Goal: Find specific page/section: Find specific page/section

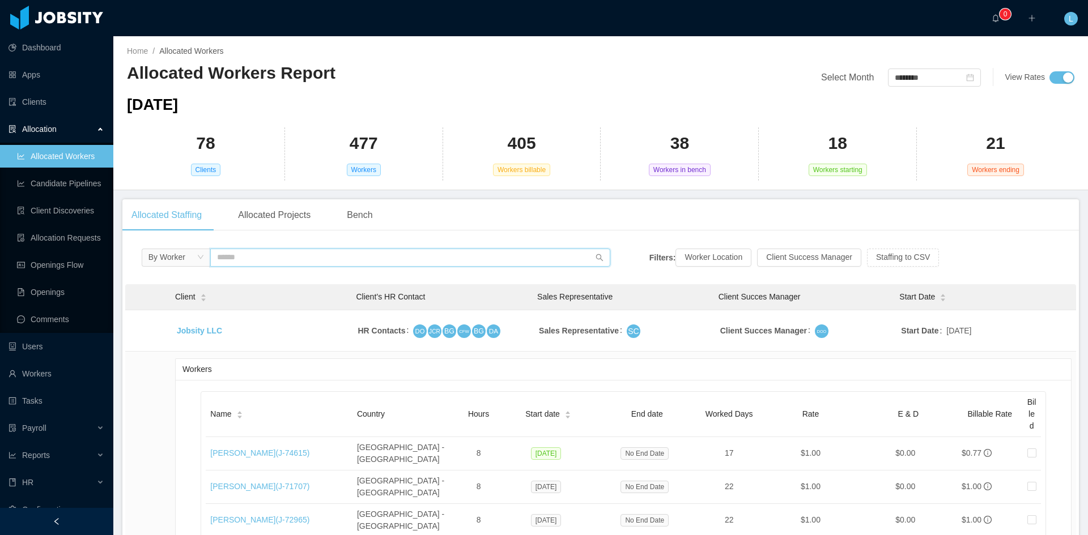
click at [298, 260] on input "text" at bounding box center [410, 258] width 400 height 18
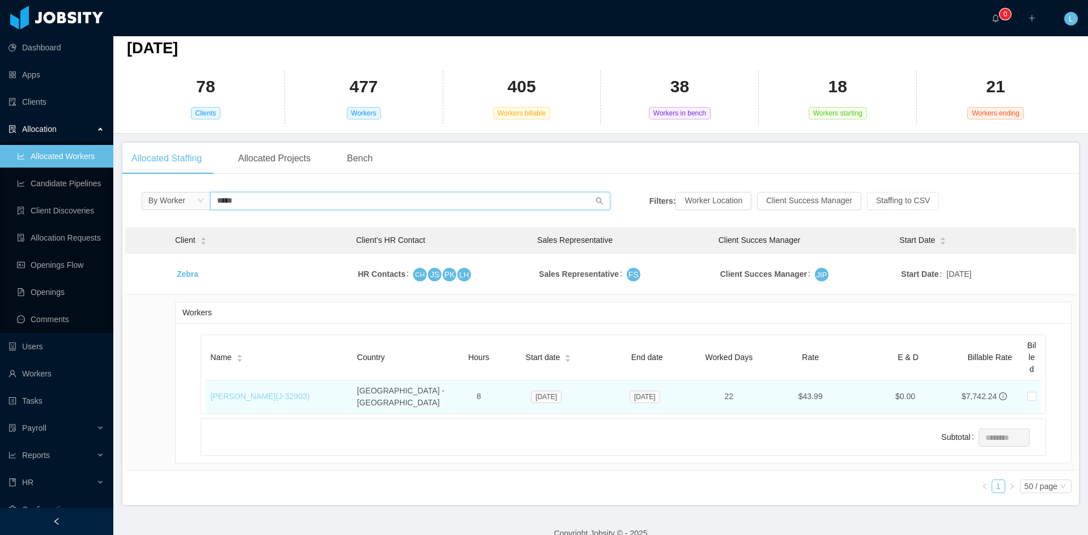
type input "*****"
click at [280, 393] on link "[PERSON_NAME] (J- 32903 )" at bounding box center [259, 396] width 99 height 9
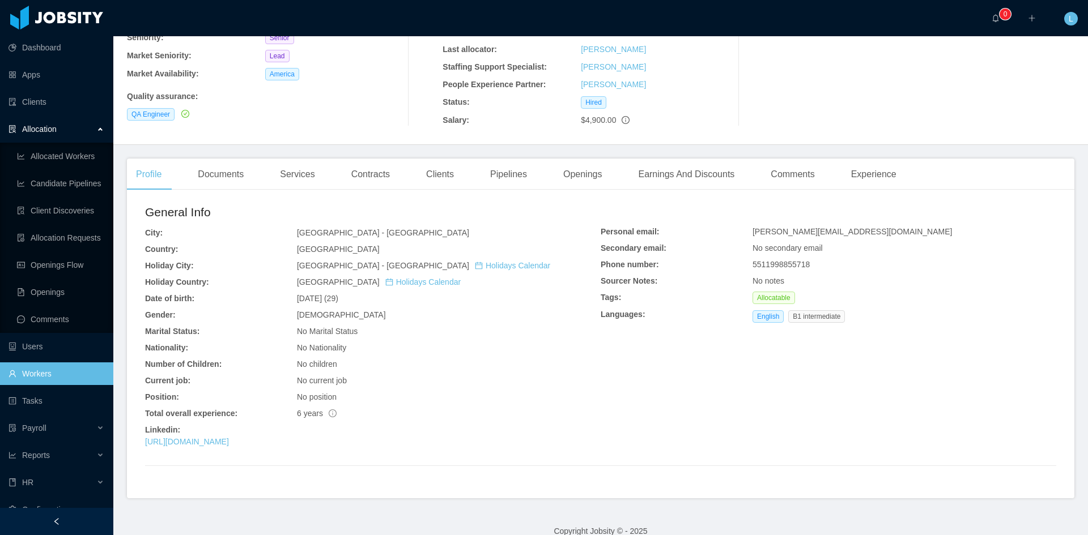
scroll to position [40, 0]
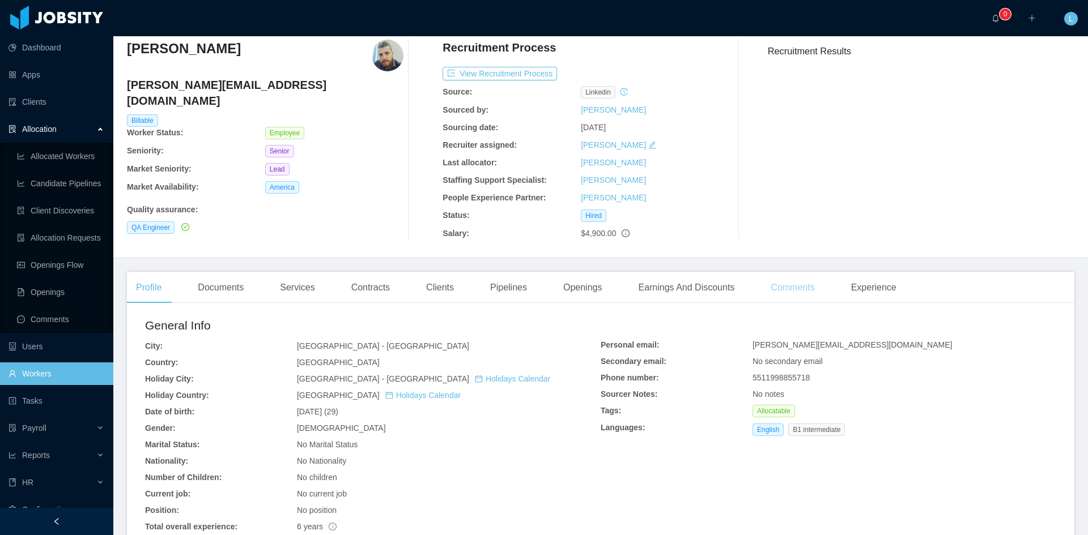
click at [785, 290] on div "Comments" at bounding box center [793, 288] width 62 height 32
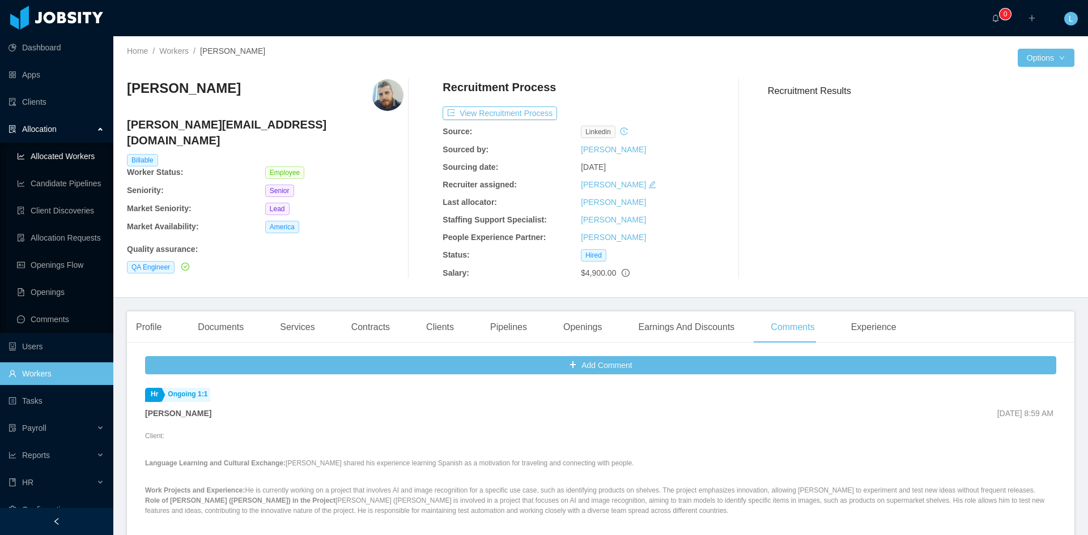
click at [67, 169] on ul "Allocated Workers Candidate Pipelines Client Discoveries Allocation Requests Op…" at bounding box center [56, 238] width 113 height 190
click at [65, 158] on link "Allocated Workers" at bounding box center [60, 156] width 87 height 23
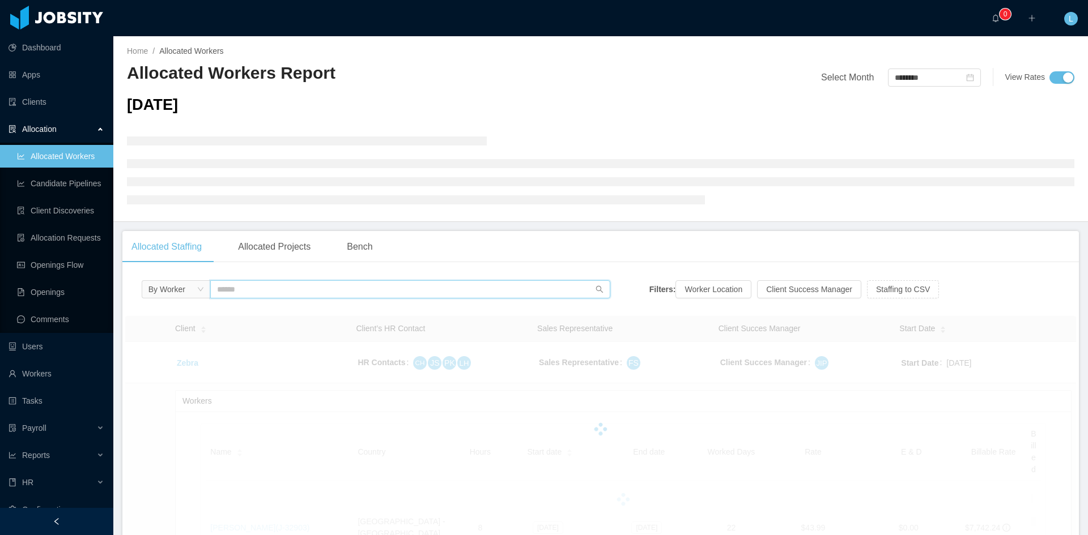
click at [333, 297] on input "text" at bounding box center [410, 289] width 400 height 18
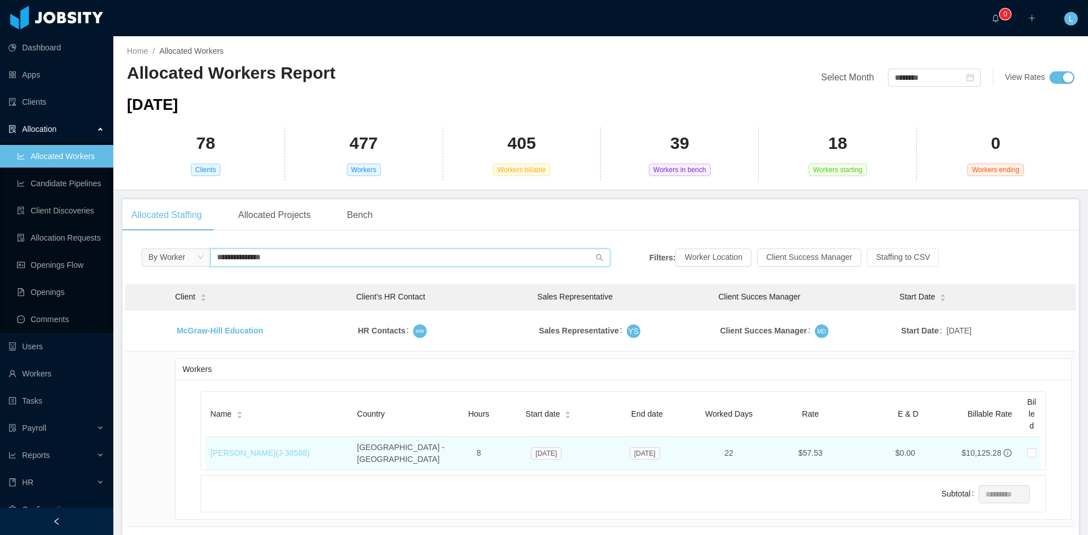
type input "**********"
click at [270, 452] on link "[PERSON_NAME] (J- 38588 )" at bounding box center [259, 453] width 99 height 9
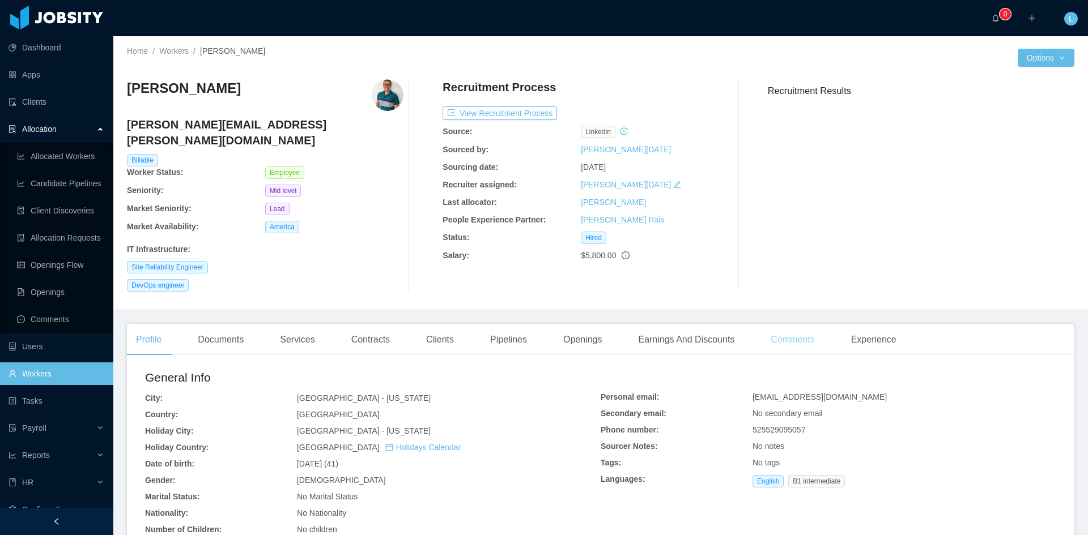
click at [796, 325] on div "Comments" at bounding box center [793, 340] width 62 height 32
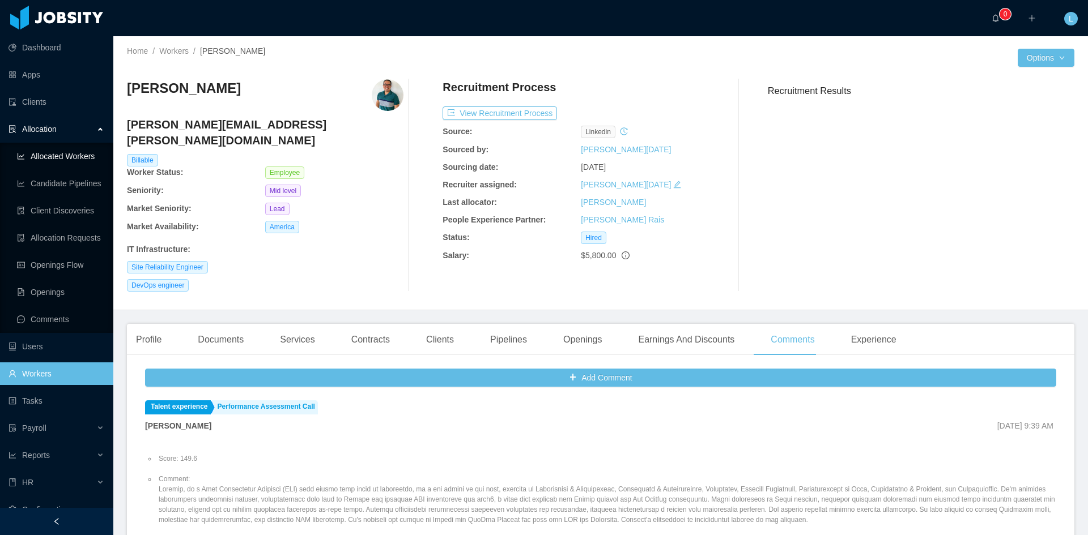
click at [69, 157] on link "Allocated Workers" at bounding box center [60, 156] width 87 height 23
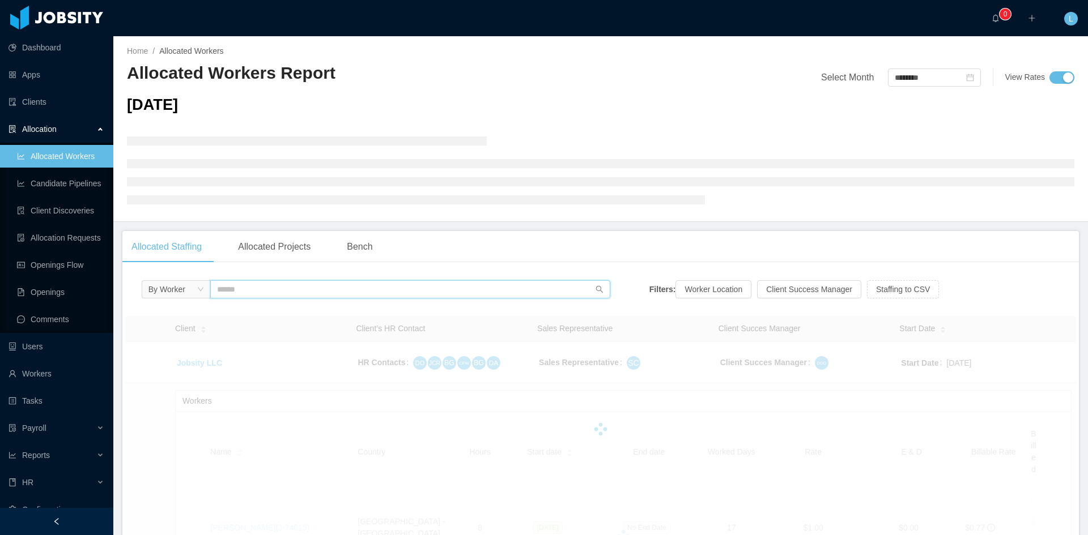
click at [267, 291] on input "text" at bounding box center [410, 289] width 400 height 18
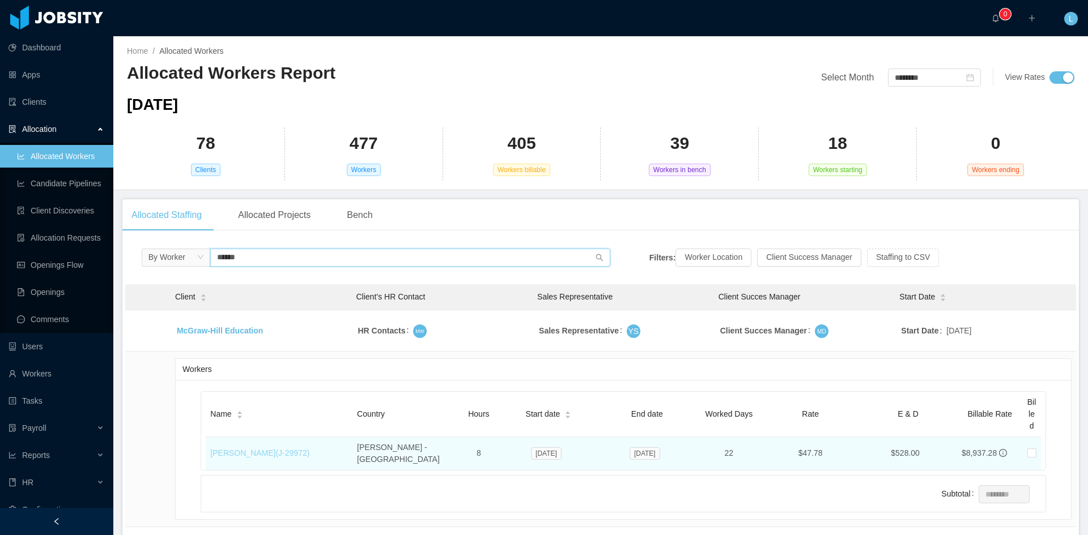
type input "*****"
click at [257, 450] on link "[PERSON_NAME] (J- 29972 )" at bounding box center [259, 453] width 99 height 9
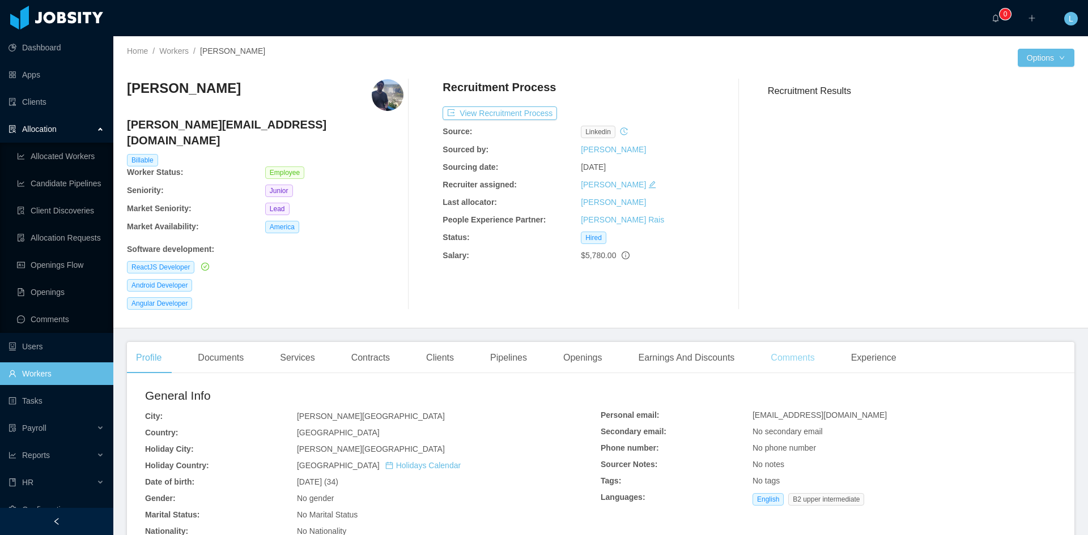
click at [767, 348] on div "Comments" at bounding box center [793, 358] width 62 height 32
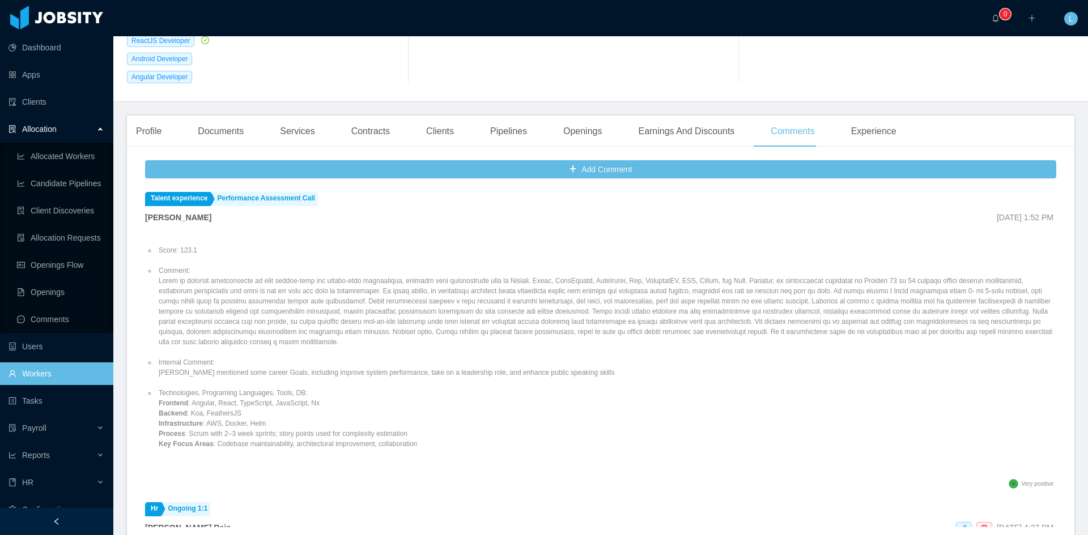
click at [396, 116] on div "Profile Documents Services Contracts Clients Pipelines Openings Earnings And Di…" at bounding box center [516, 132] width 779 height 32
click at [372, 116] on div "Contracts" at bounding box center [370, 132] width 57 height 32
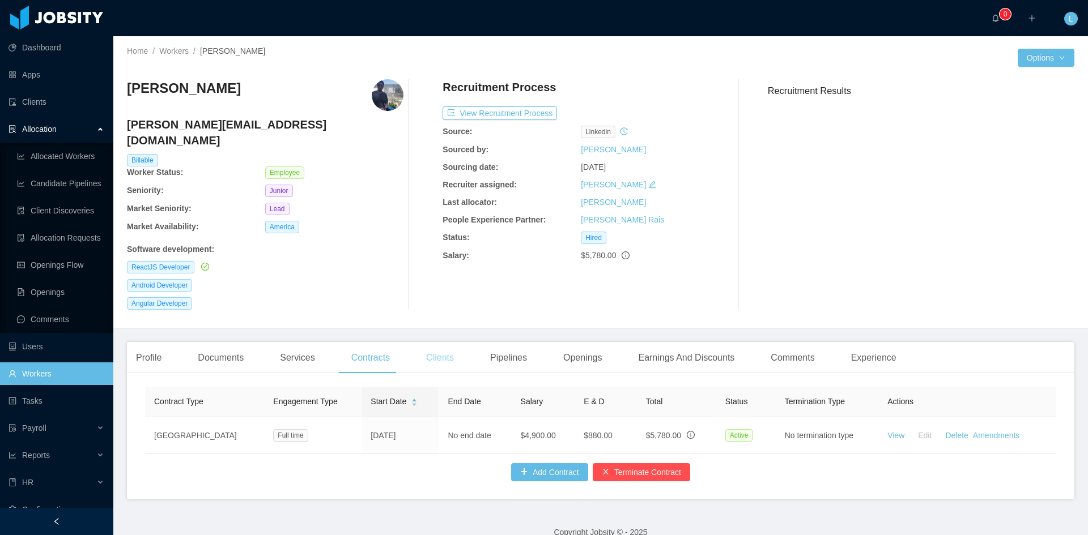
click at [425, 345] on div "Clients" at bounding box center [440, 358] width 46 height 32
